Goal: Transaction & Acquisition: Purchase product/service

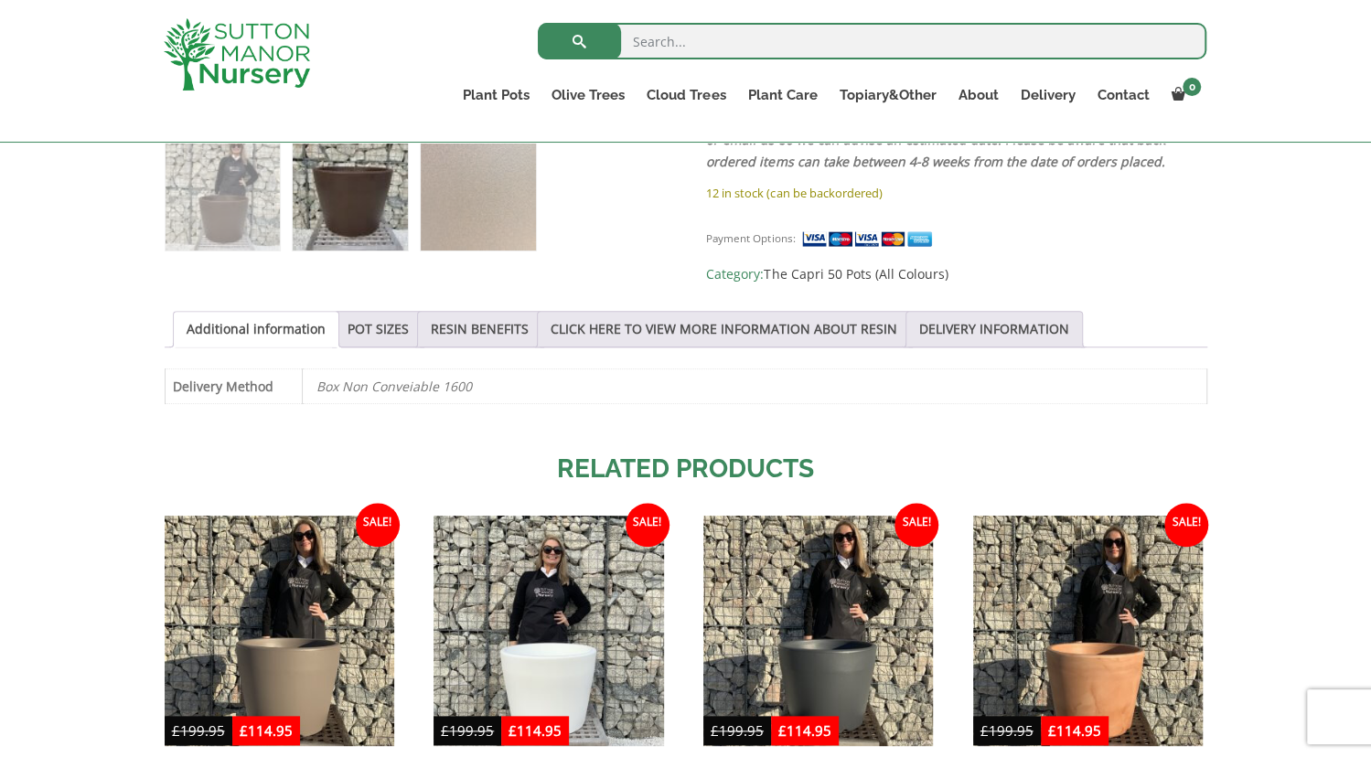
scroll to position [815, 0]
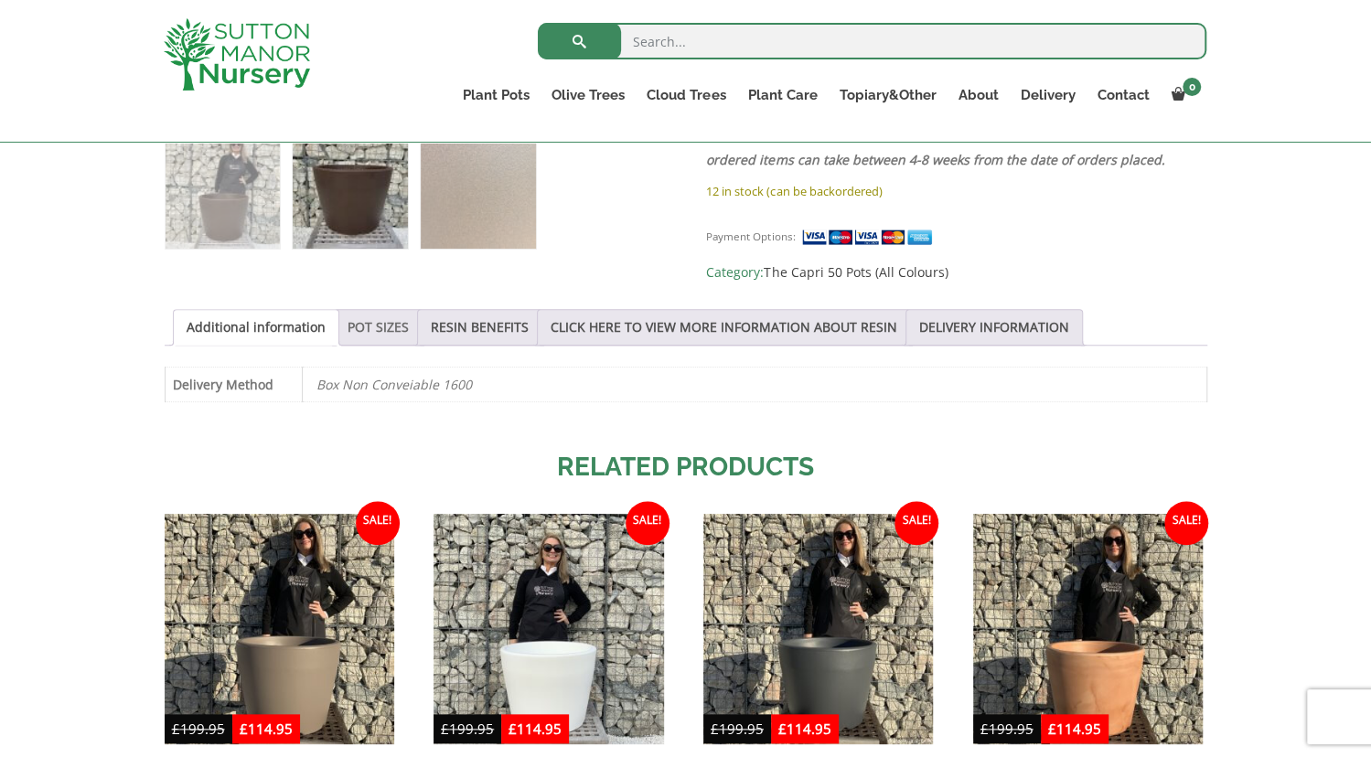
click at [366, 321] on link "POT SIZES" at bounding box center [378, 327] width 61 height 35
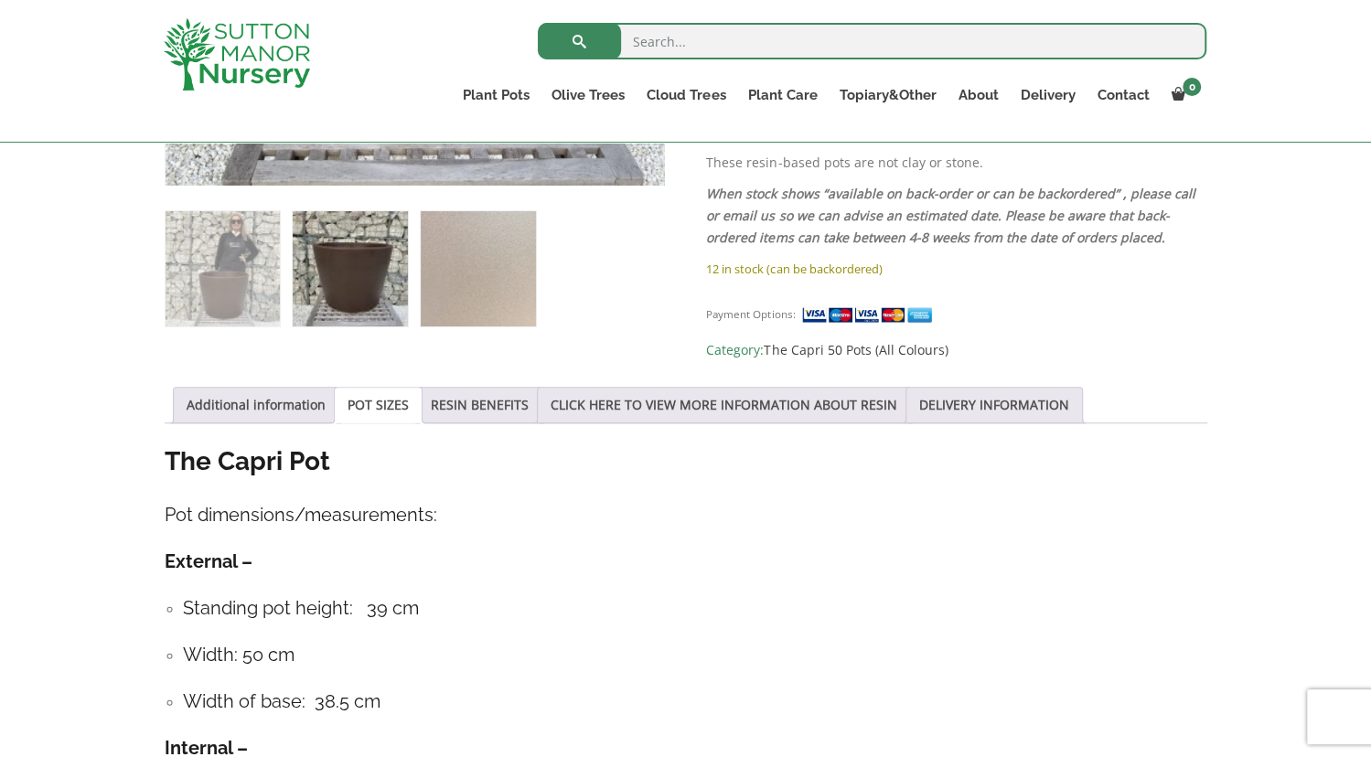
scroll to position [734, 0]
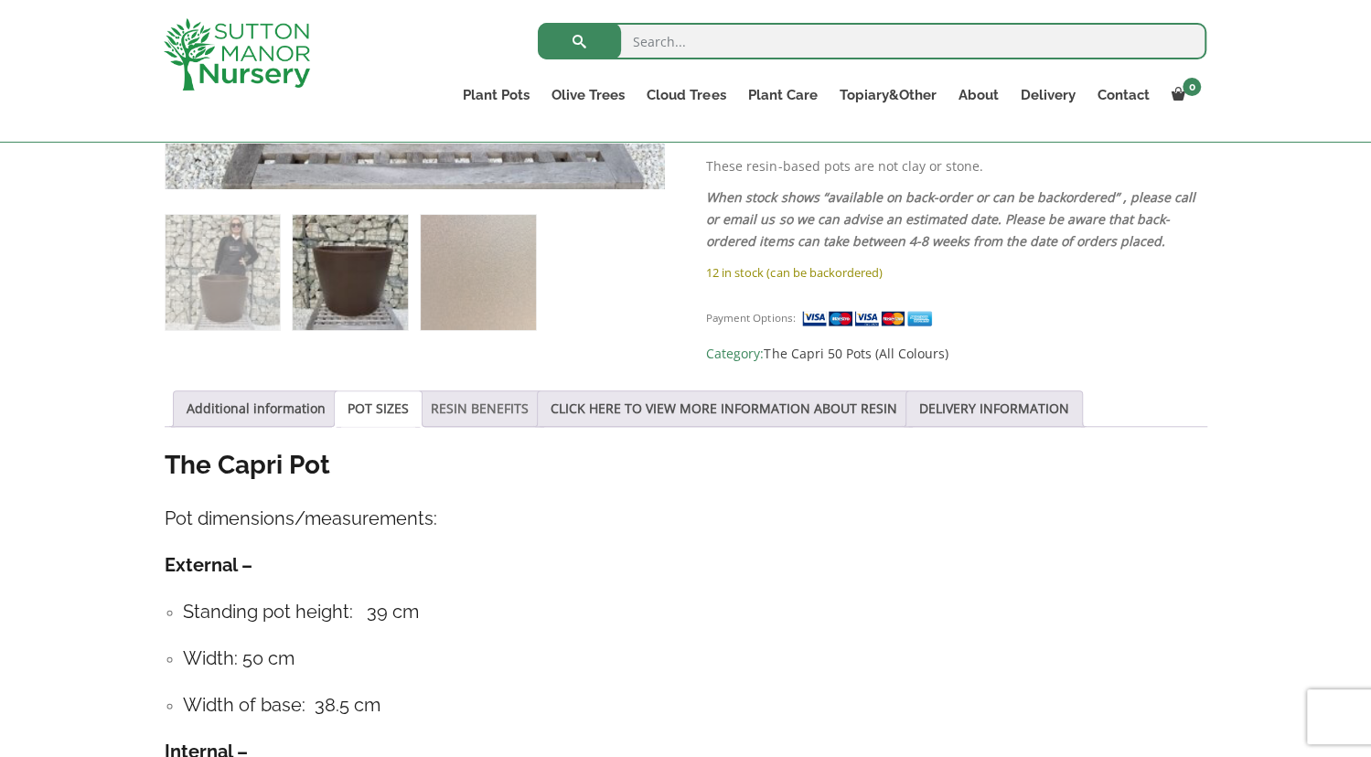
click at [467, 403] on link "RESIN BENEFITS" at bounding box center [480, 408] width 98 height 35
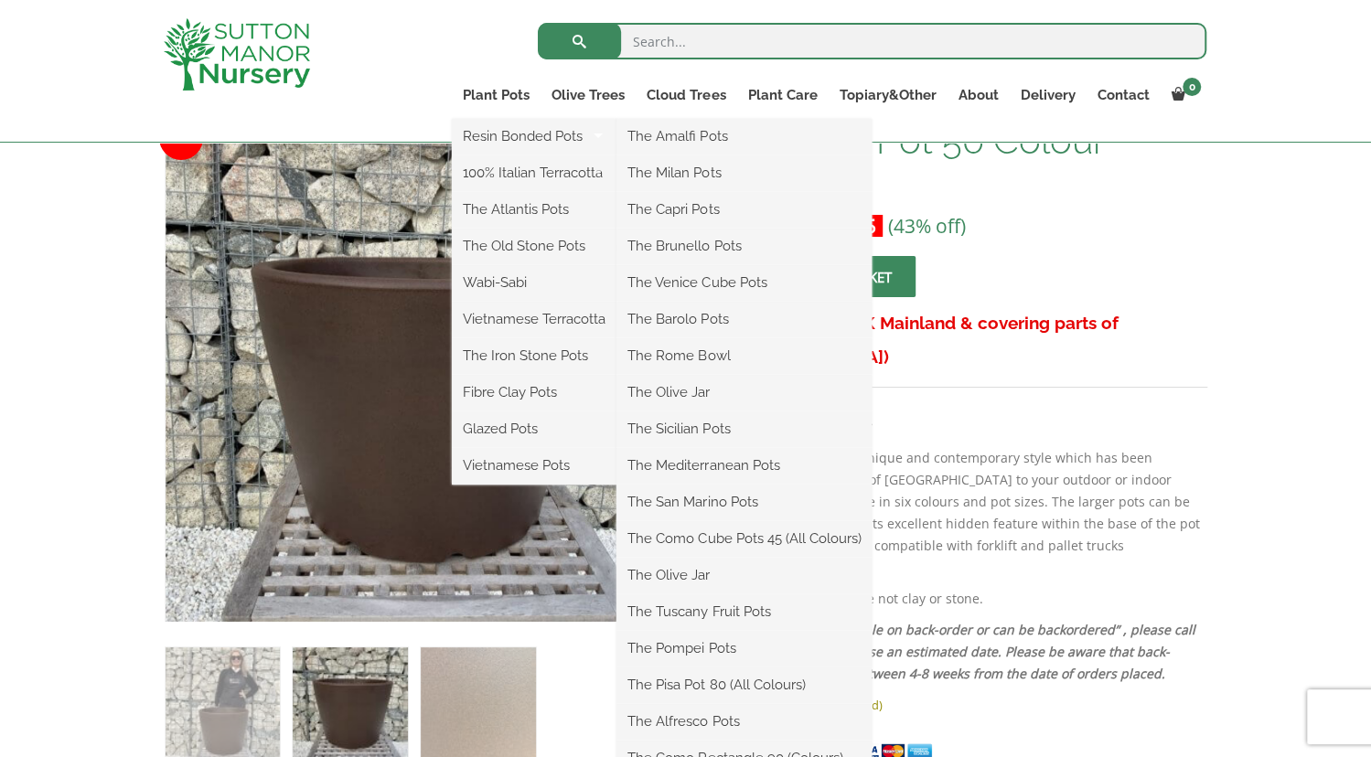
scroll to position [302, 0]
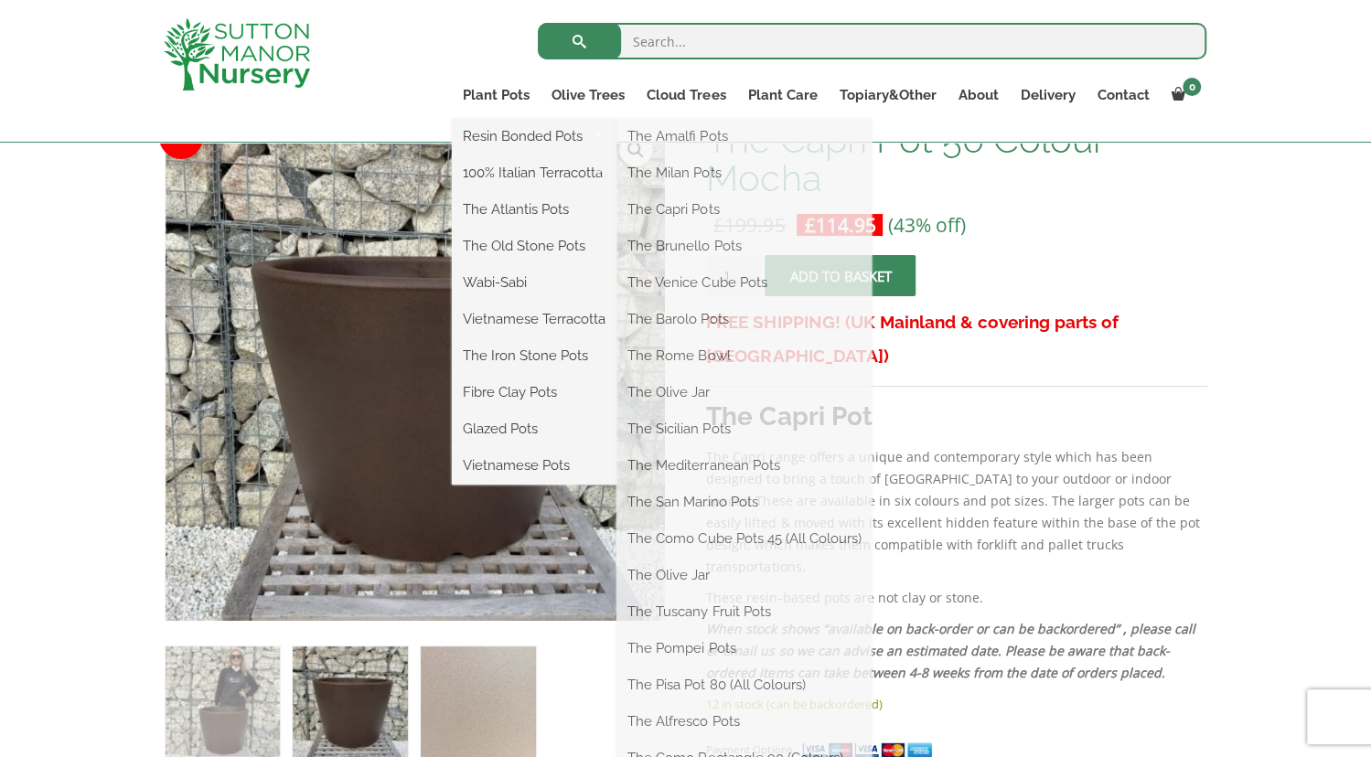
click at [496, 100] on link "Plant Pots" at bounding box center [496, 95] width 89 height 26
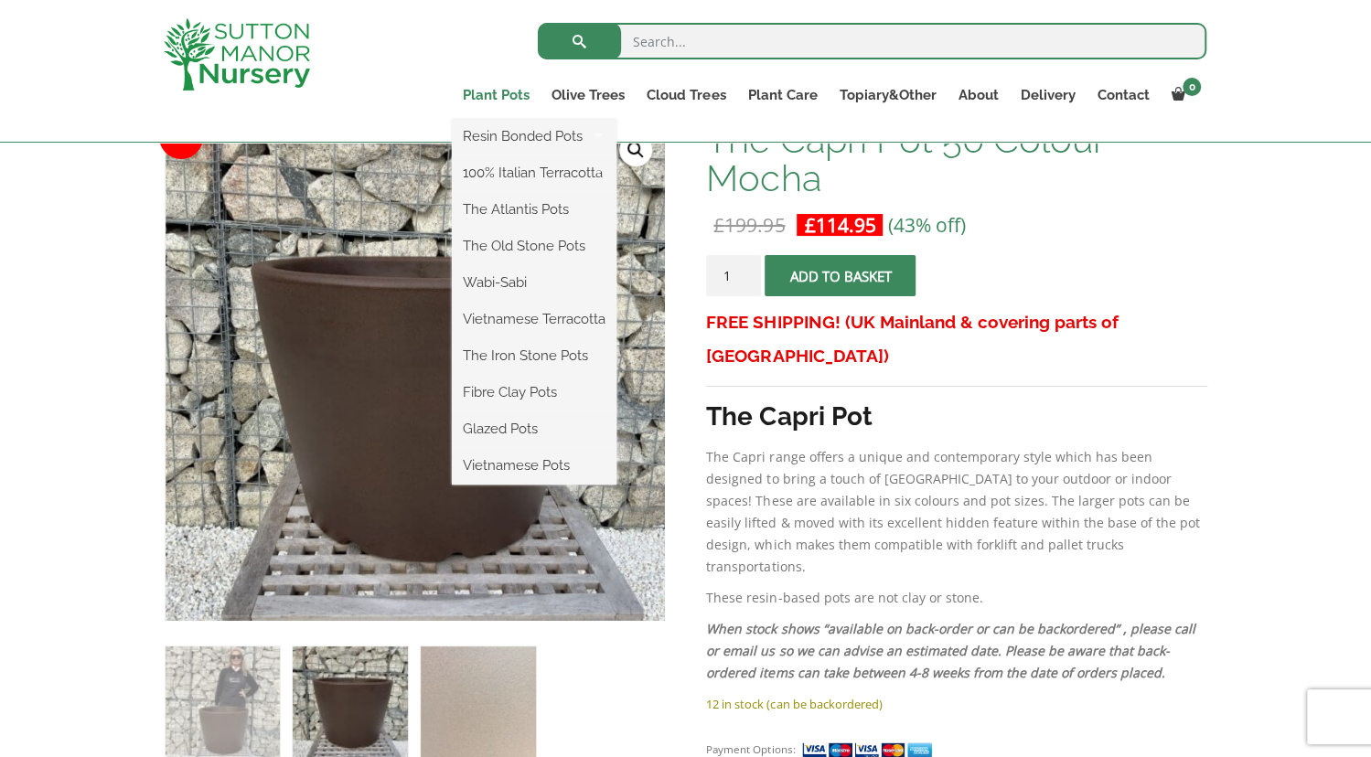
click at [509, 92] on link "Plant Pots" at bounding box center [496, 95] width 89 height 26
click at [489, 92] on link "Plant Pots" at bounding box center [496, 95] width 89 height 26
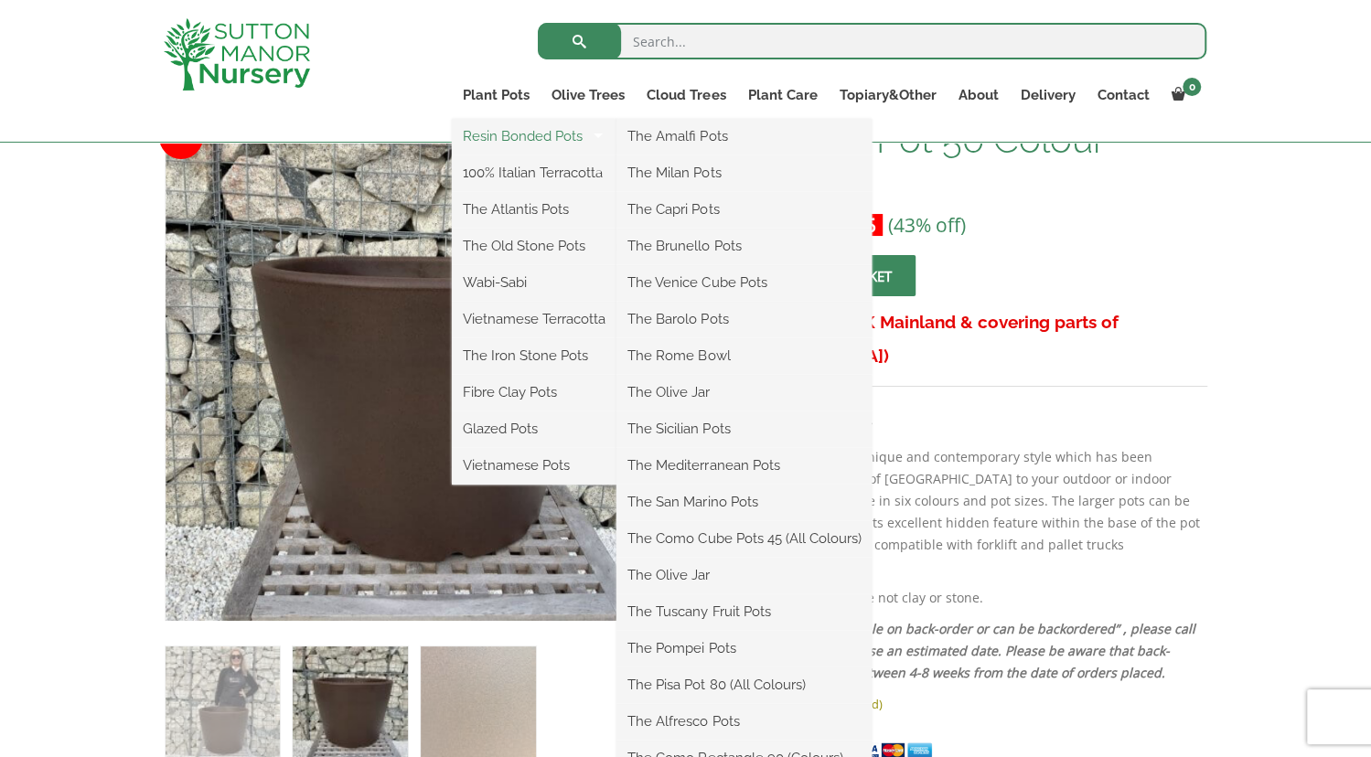
click at [509, 136] on link "Resin Bonded Pots" at bounding box center [534, 136] width 165 height 27
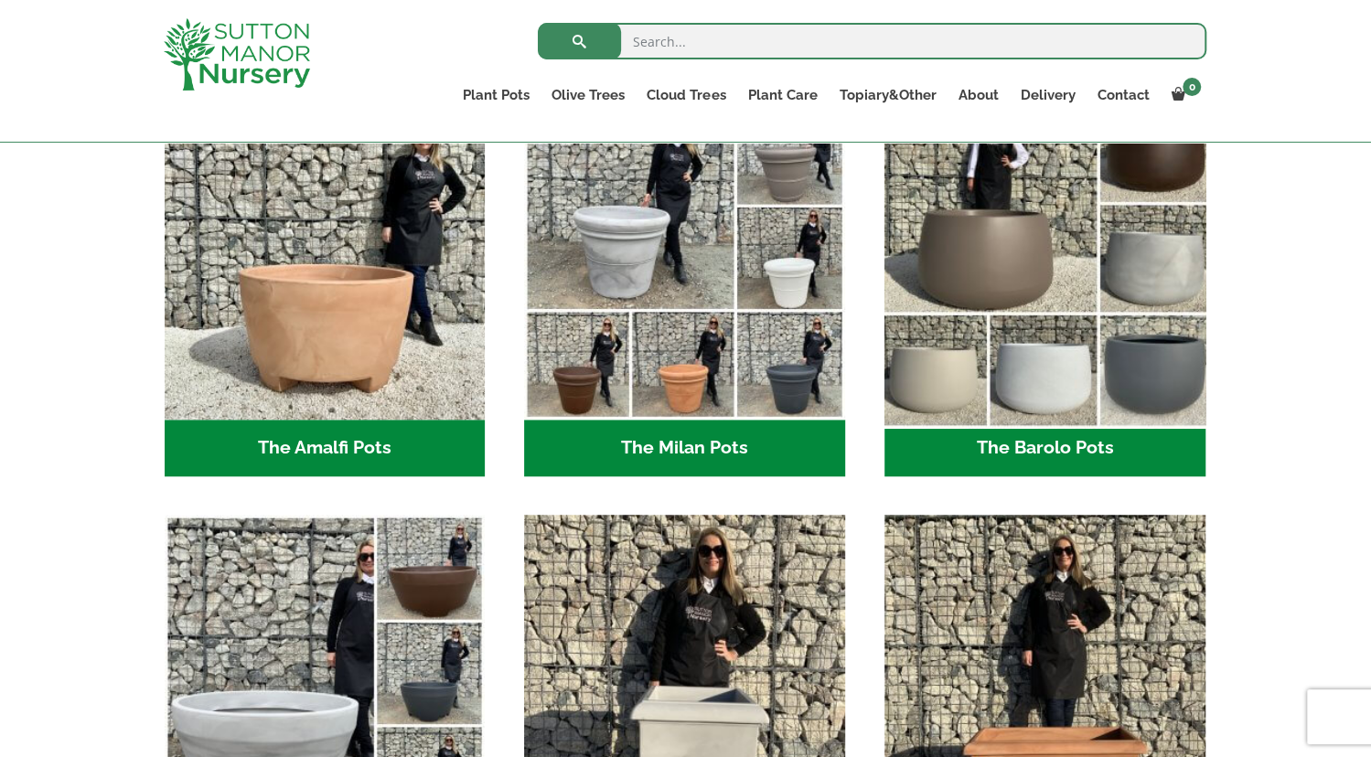
scroll to position [546, 0]
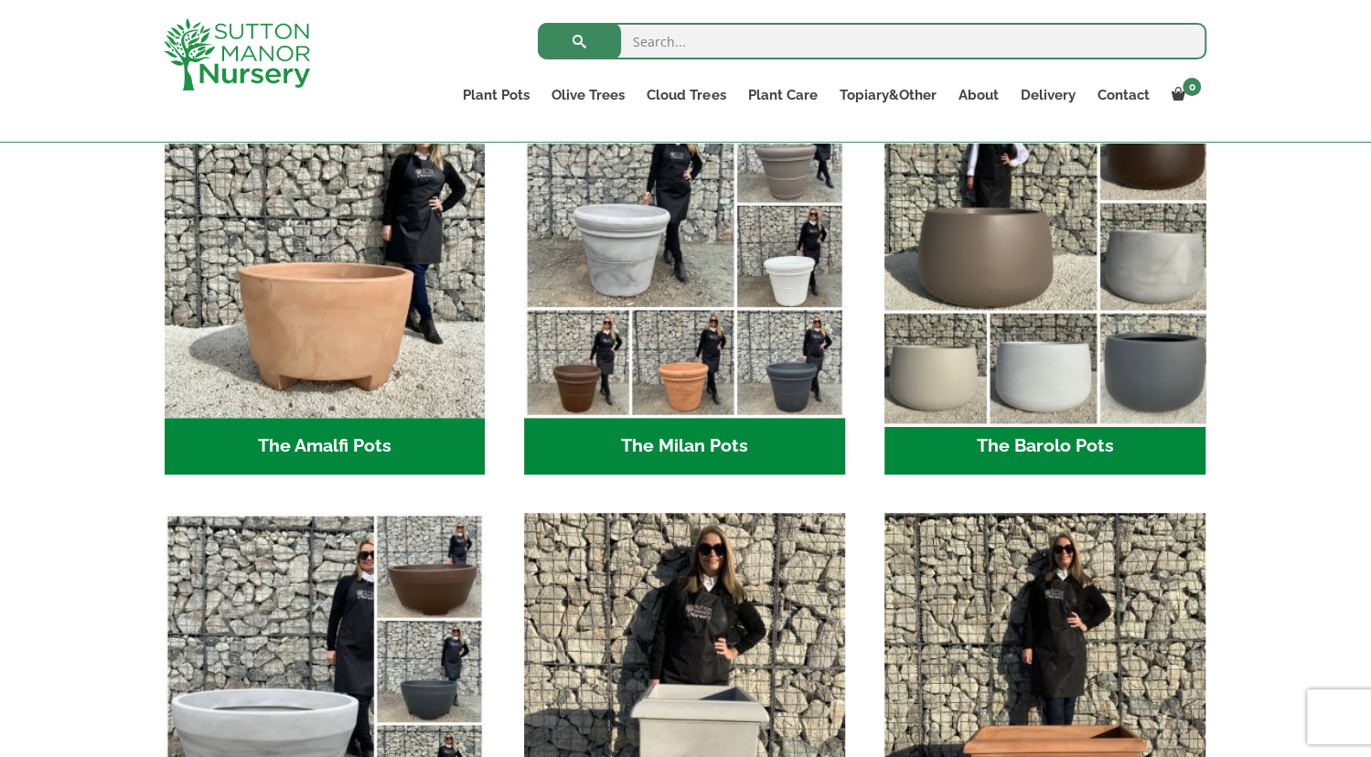
click at [986, 233] on img "Visit product category The Barolo Pots" at bounding box center [1044, 258] width 337 height 337
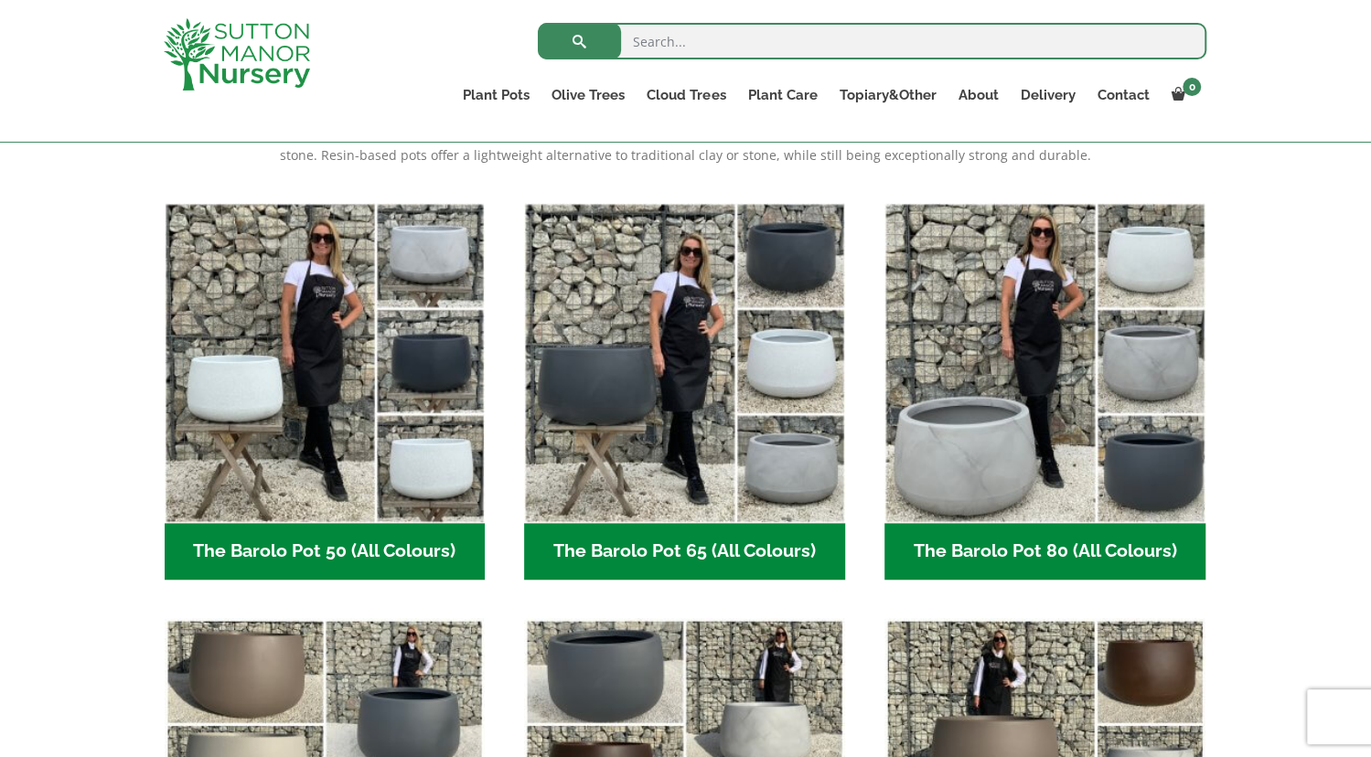
scroll to position [429, 0]
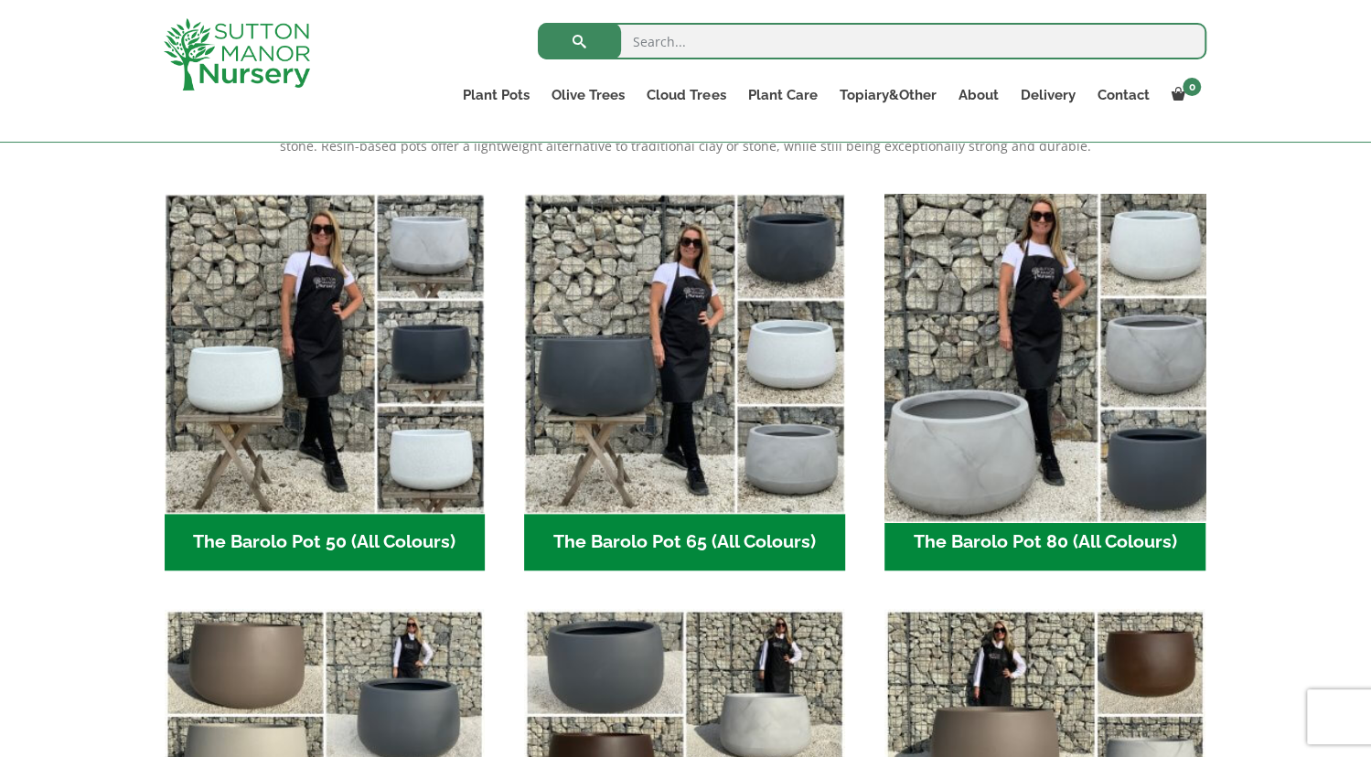
click at [1027, 435] on img "Visit product category The Barolo Pot 80 (All Colours)" at bounding box center [1044, 354] width 337 height 337
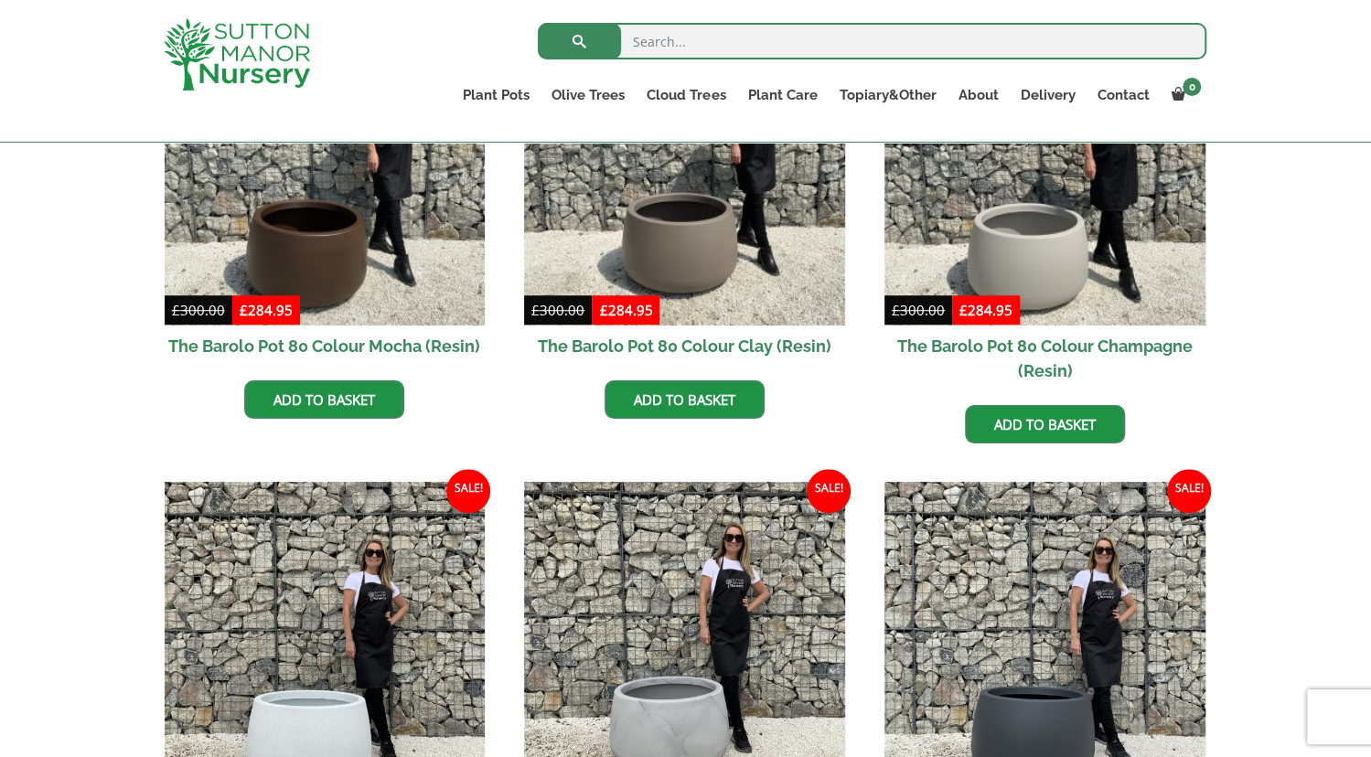
scroll to position [610, 0]
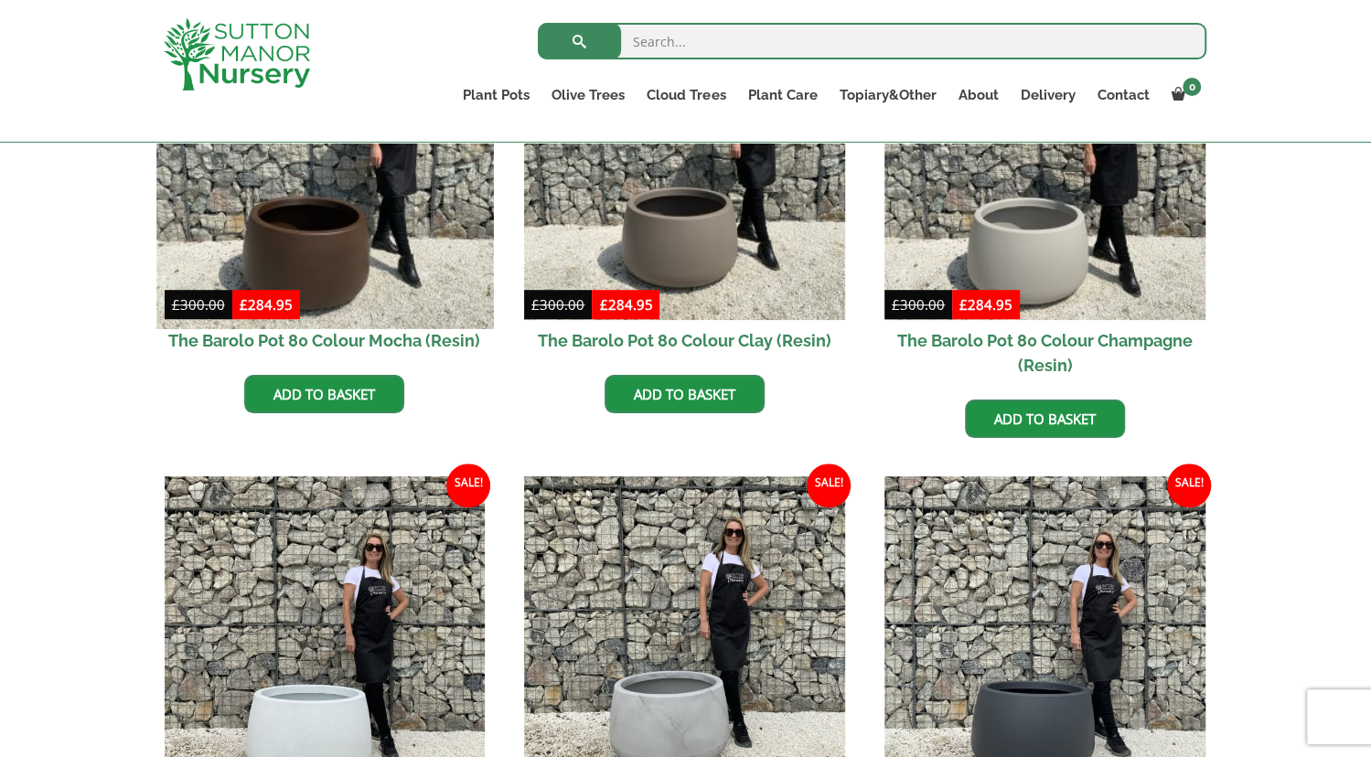
click at [330, 227] on img at bounding box center [324, 160] width 337 height 337
